Goal: Task Accomplishment & Management: Understand process/instructions

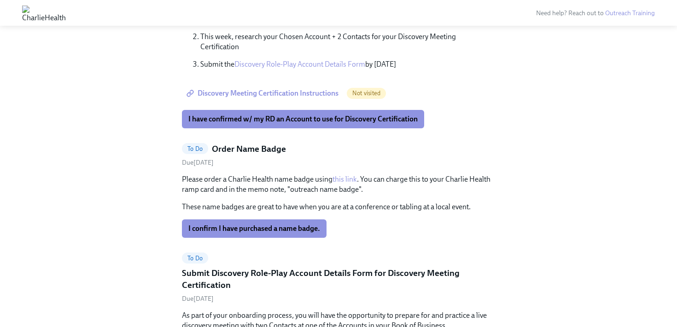
scroll to position [487, 0]
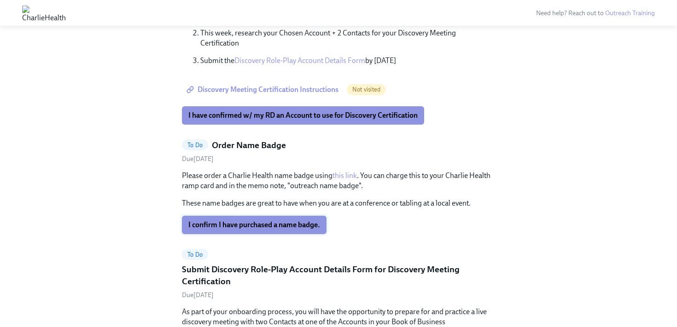
click at [254, 220] on span "I confirm I have purchased a name badge." at bounding box center [254, 224] width 132 height 9
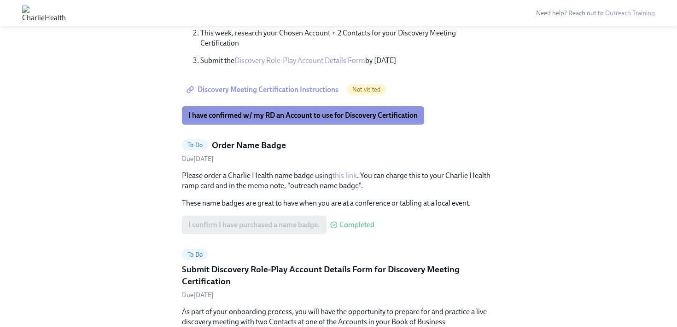
click at [346, 171] on link "this link" at bounding box center [344, 175] width 24 height 9
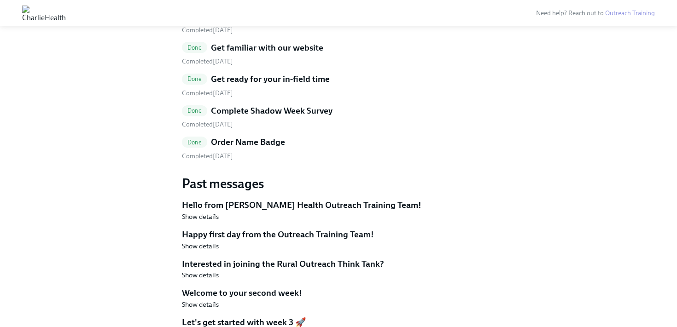
scroll to position [1779, 0]
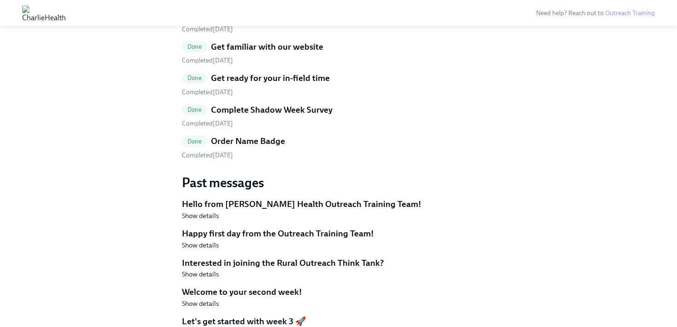
click at [262, 135] on h5 "Order Name Badge" at bounding box center [248, 141] width 74 height 12
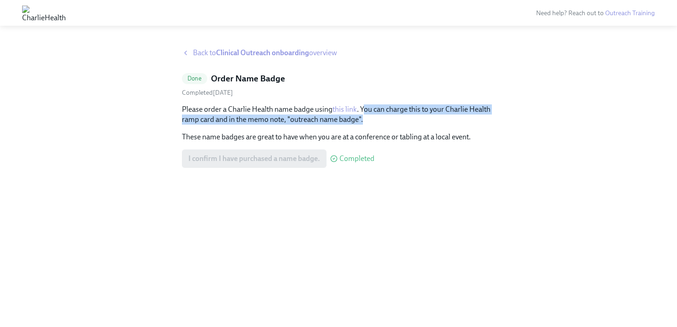
drag, startPoint x: 365, startPoint y: 109, endPoint x: 405, endPoint y: 121, distance: 41.5
click at [405, 121] on p "Please order a Charlie Health name badge using this link . You can charge this …" at bounding box center [338, 114] width 313 height 20
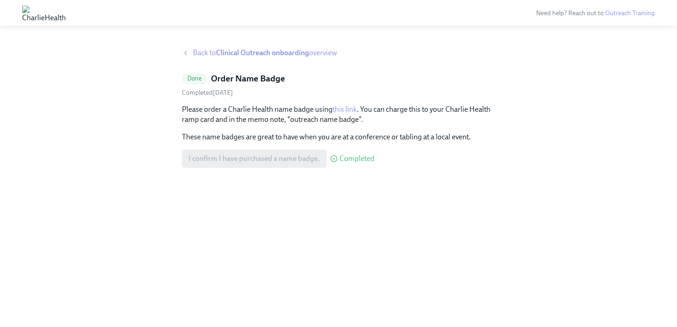
click at [261, 51] on strong "Clinical Outreach onboarding" at bounding box center [262, 52] width 93 height 9
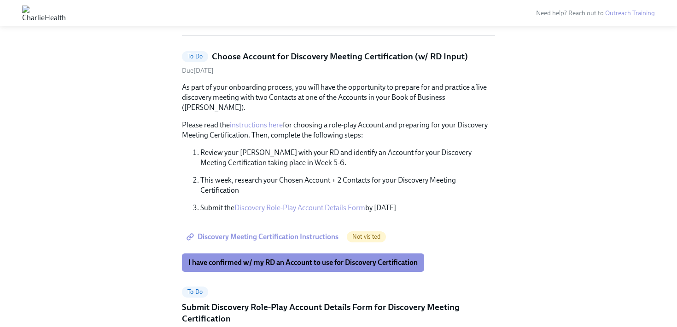
scroll to position [318, 0]
